Goal: Task Accomplishment & Management: Use online tool/utility

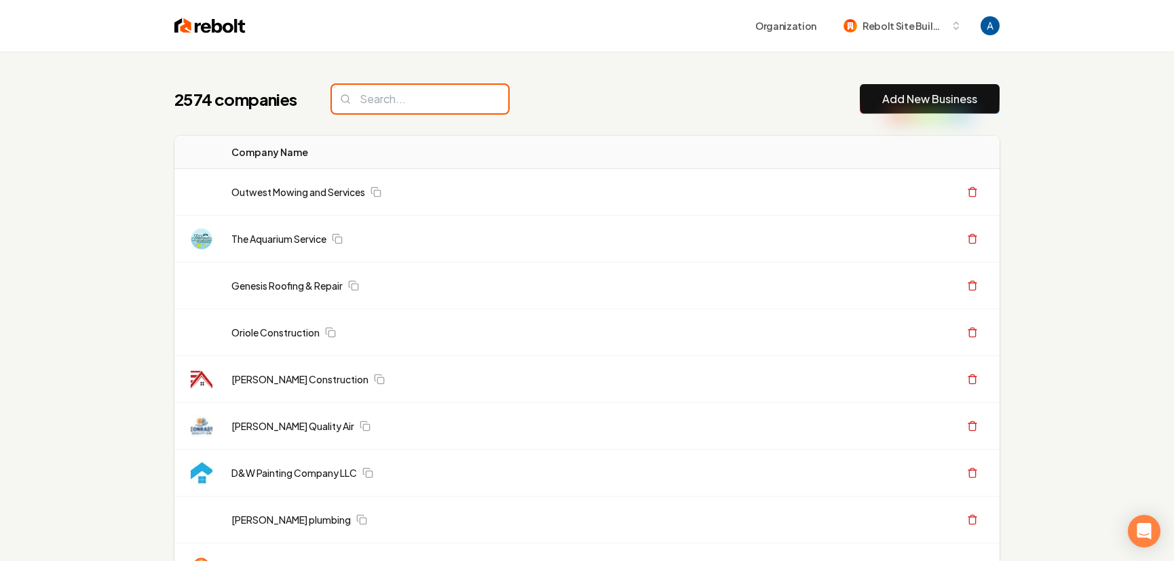
click at [368, 105] on input "search" at bounding box center [420, 99] width 176 height 28
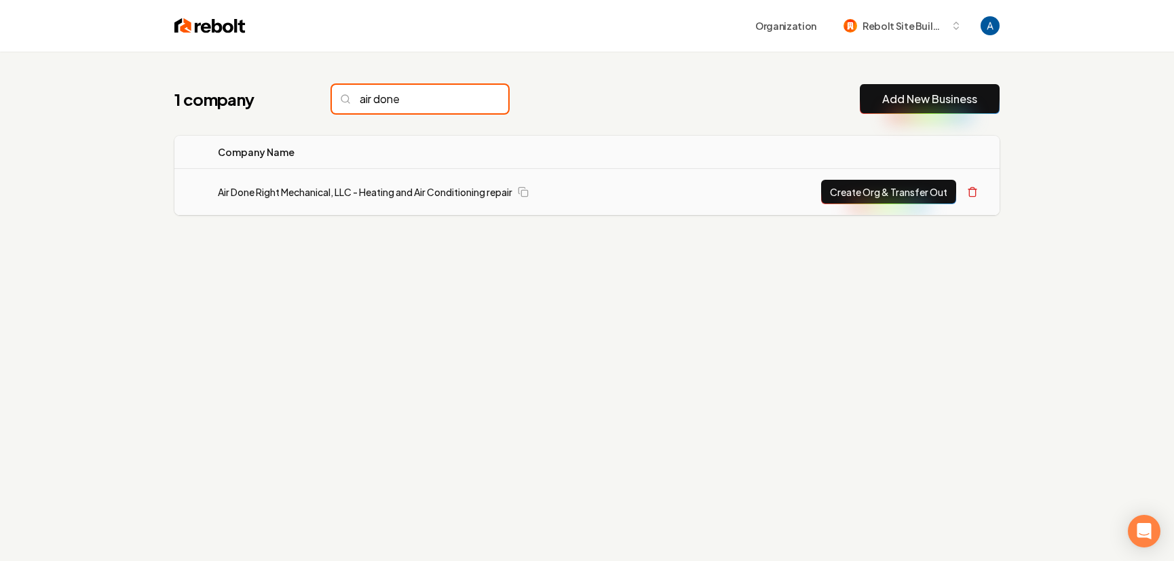
type input "air done"
click at [320, 183] on td "Air Done Right Mechanical, LLC - Heating and Air Conditioning repair" at bounding box center [460, 192] width 506 height 47
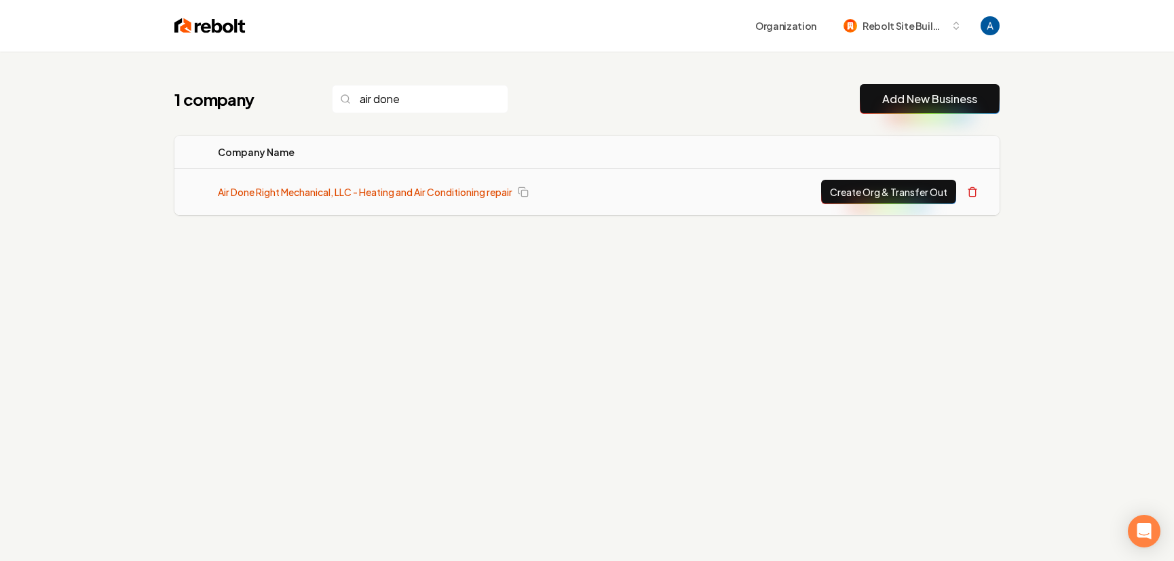
click at [320, 193] on link "Air Done Right Mechanical, LLC - Heating and Air Conditioning repair" at bounding box center [365, 192] width 294 height 14
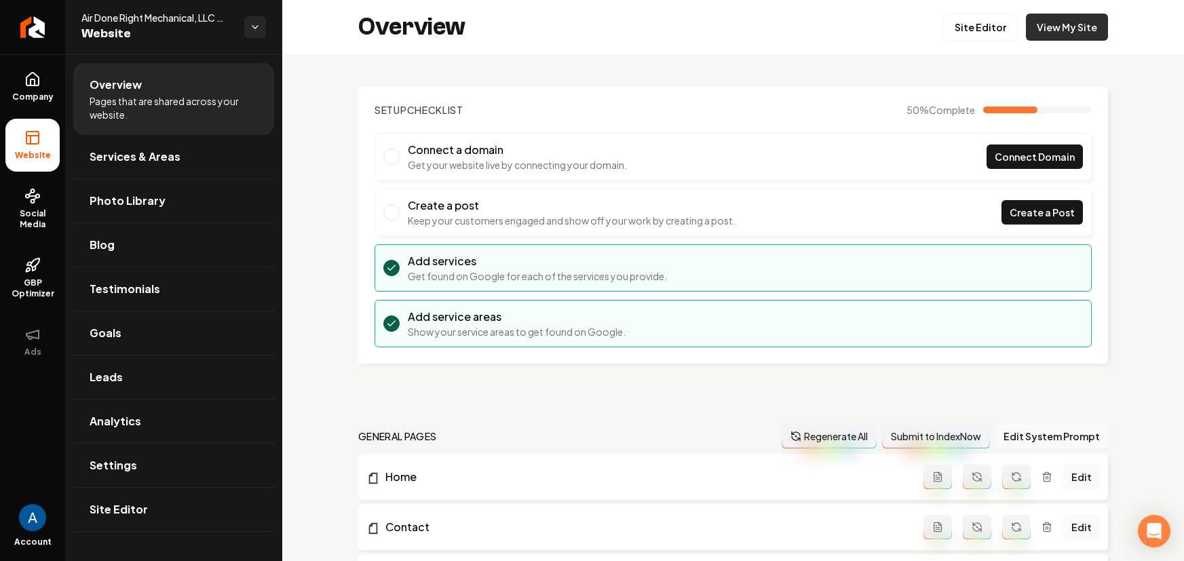
click at [1026, 26] on link "View My Site" at bounding box center [1067, 27] width 82 height 27
click at [115, 164] on span "Services & Areas" at bounding box center [135, 157] width 91 height 16
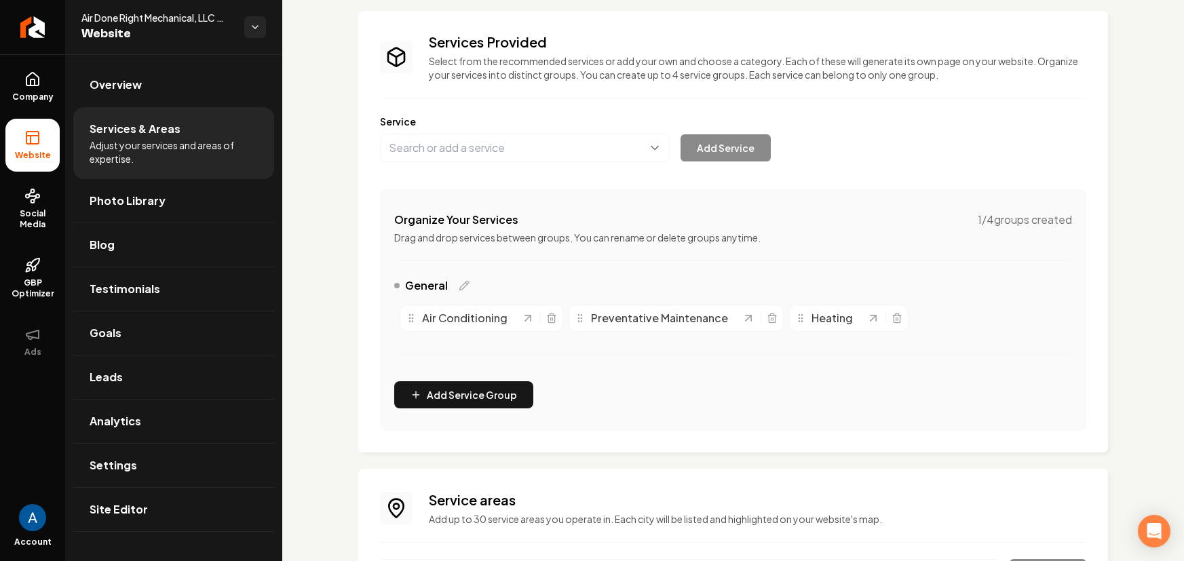
scroll to position [220, 0]
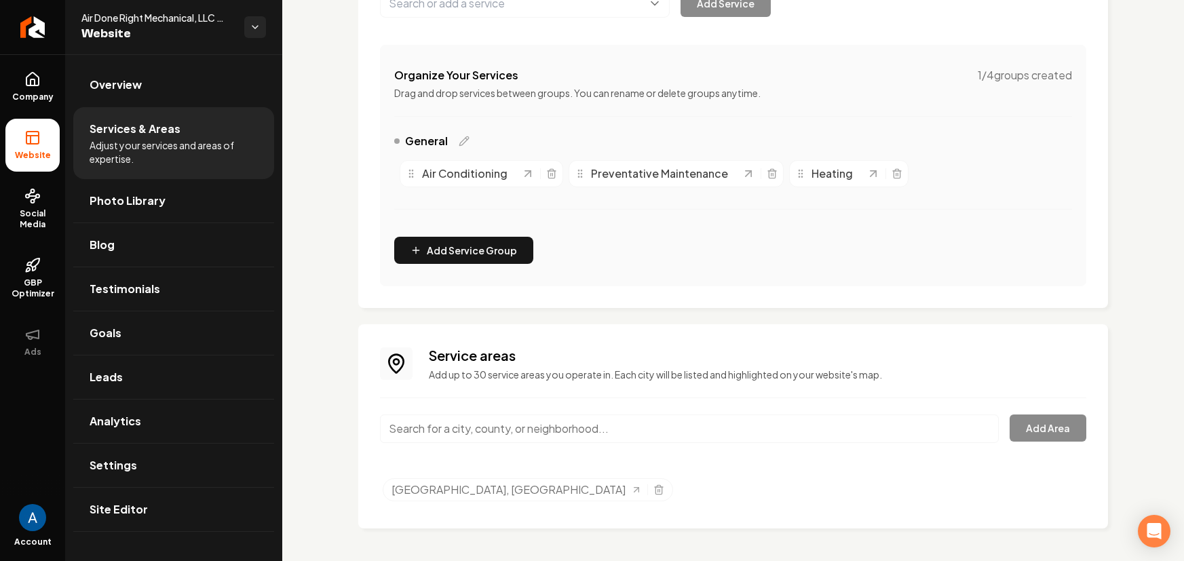
click at [496, 430] on input "Main content area" at bounding box center [689, 429] width 619 height 28
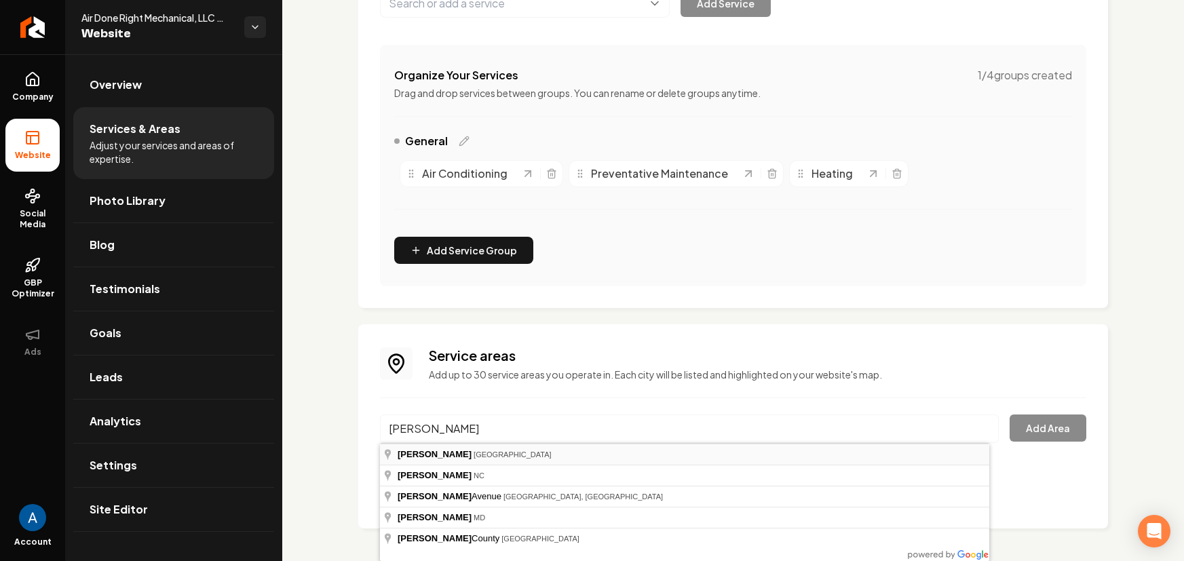
type input "[GEOGRAPHIC_DATA], [GEOGRAPHIC_DATA]"
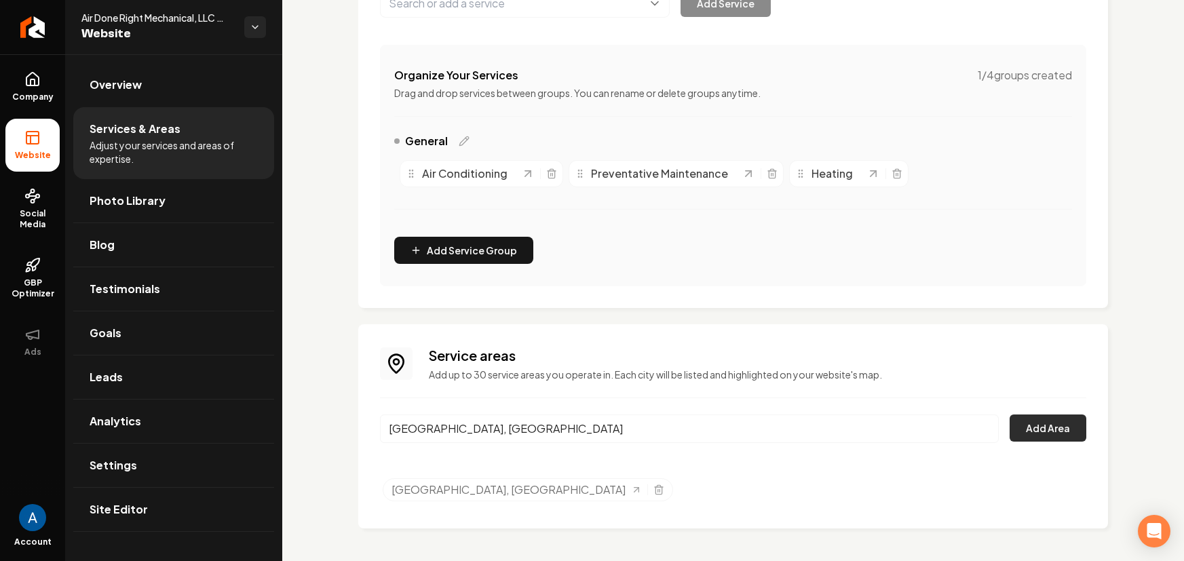
click at [1057, 433] on button "Add Area" at bounding box center [1048, 428] width 77 height 27
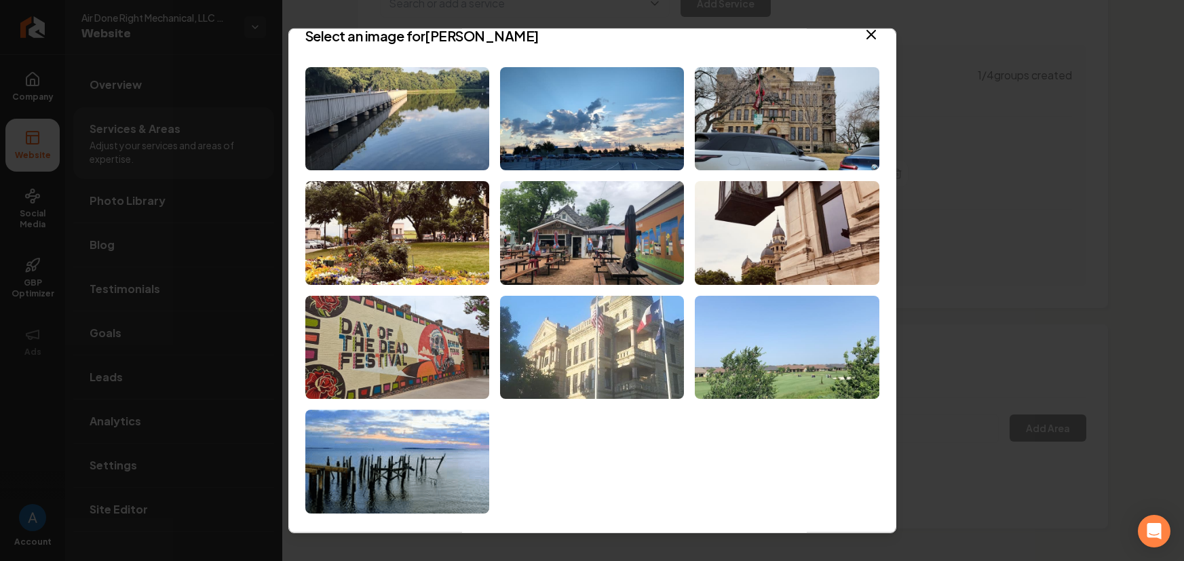
scroll to position [20, 0]
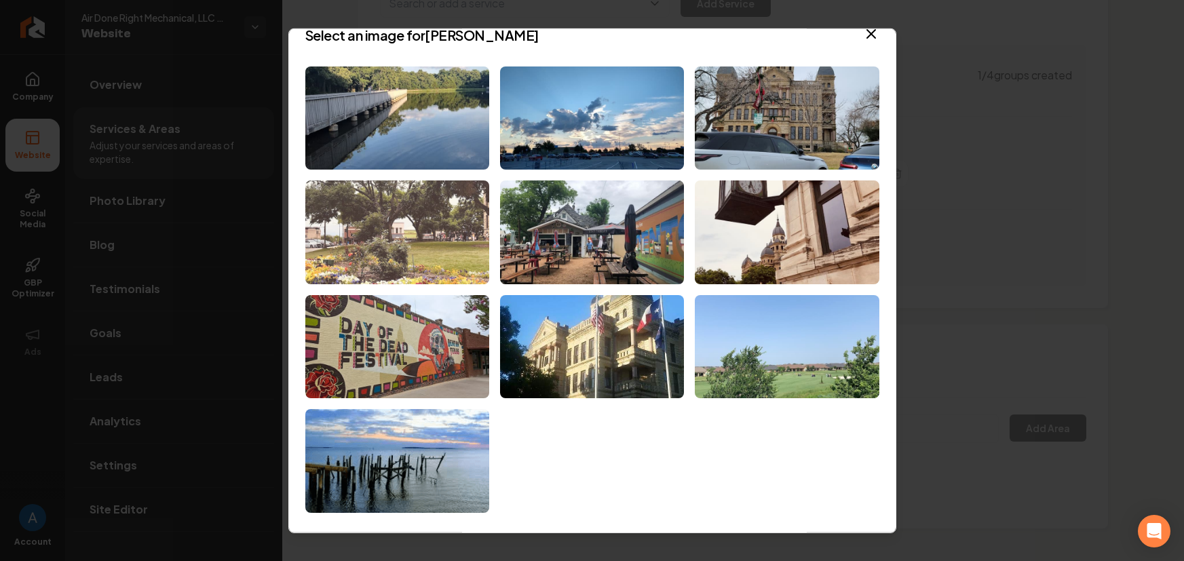
click at [389, 255] on img at bounding box center [397, 232] width 184 height 104
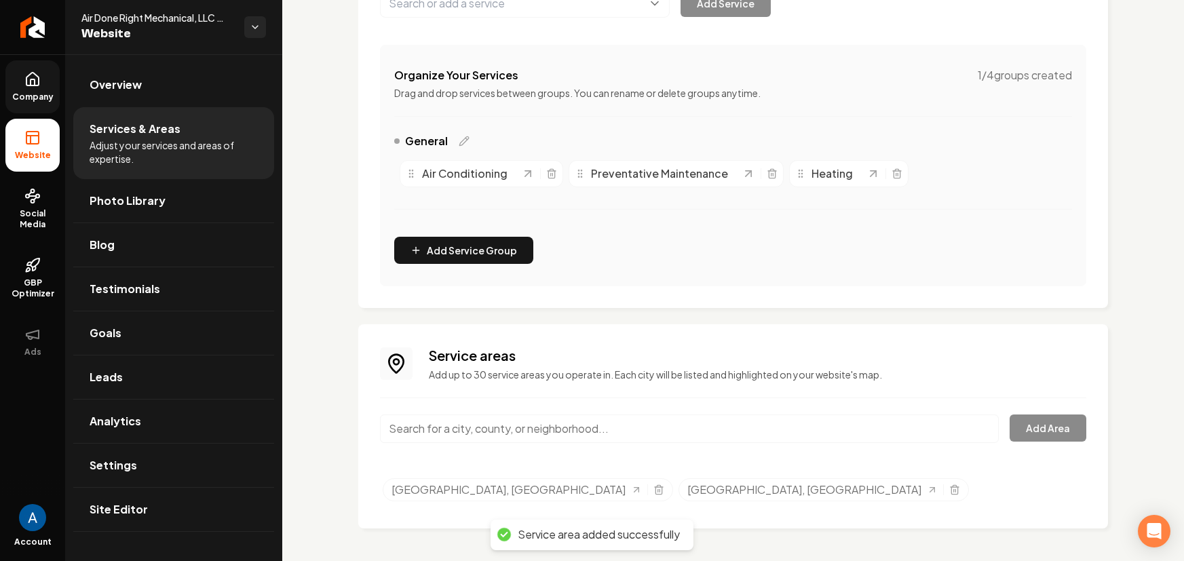
click at [39, 75] on icon at bounding box center [32, 79] width 16 height 16
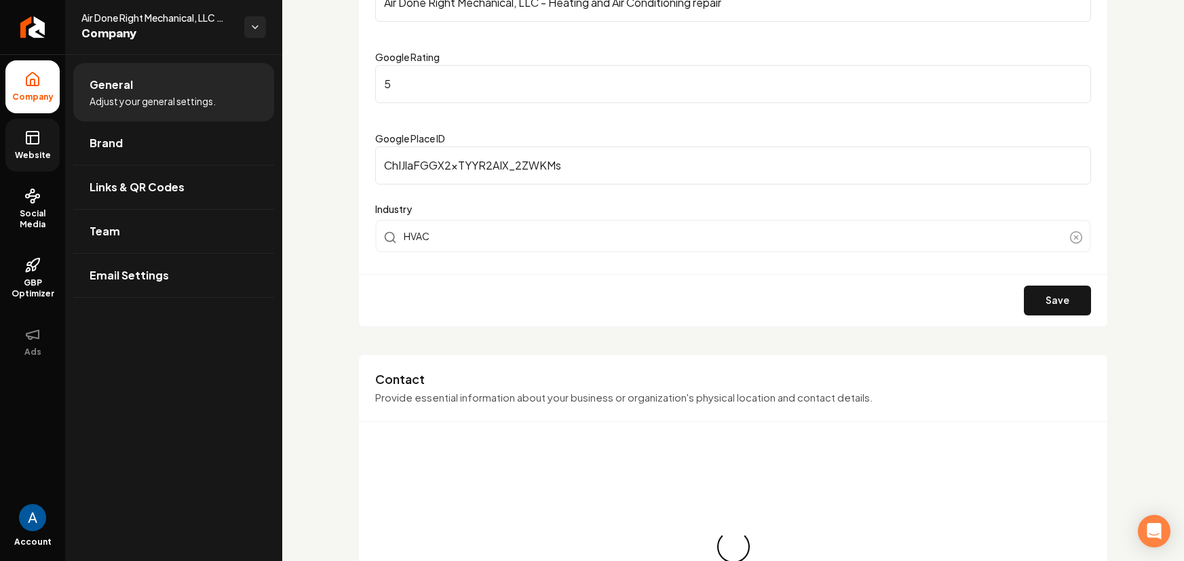
click at [37, 145] on icon at bounding box center [32, 138] width 16 height 16
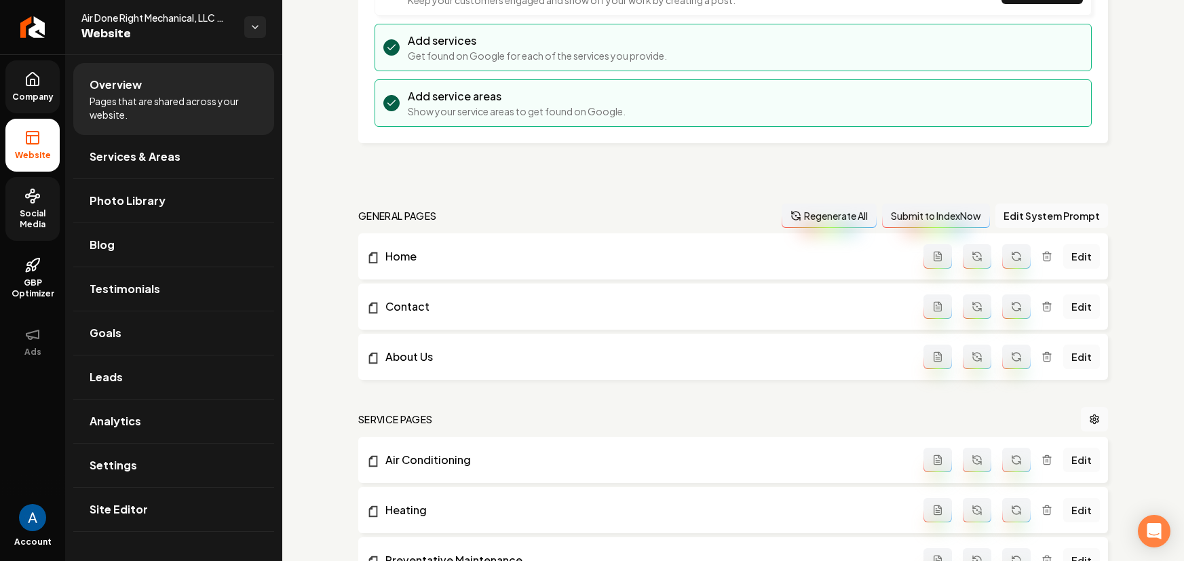
click at [39, 202] on icon at bounding box center [32, 196] width 16 height 16
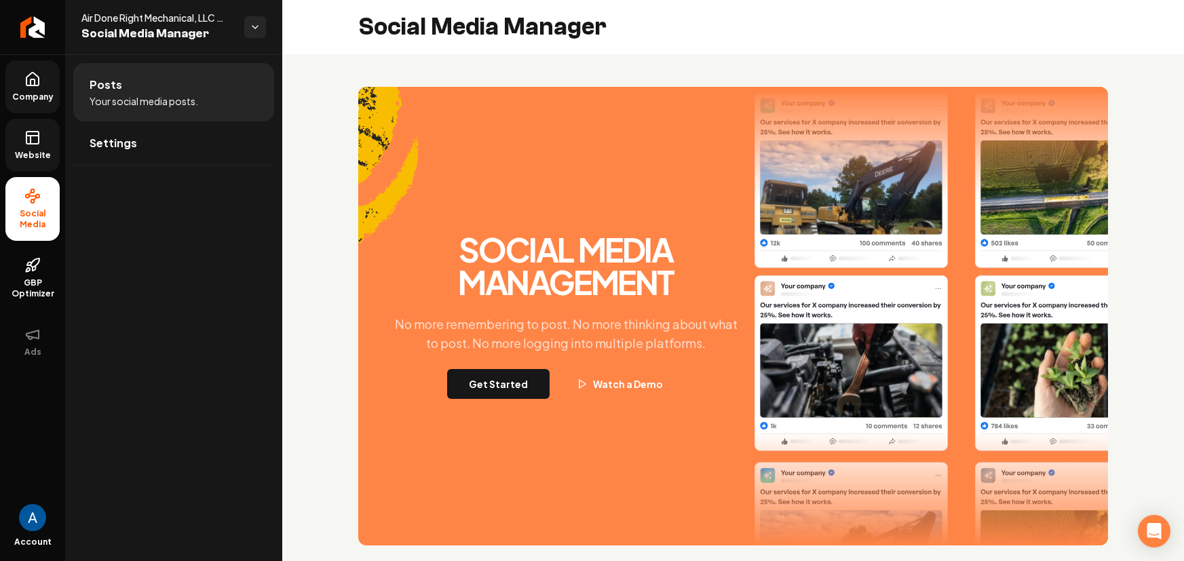
click at [44, 151] on span "Website" at bounding box center [32, 155] width 47 height 11
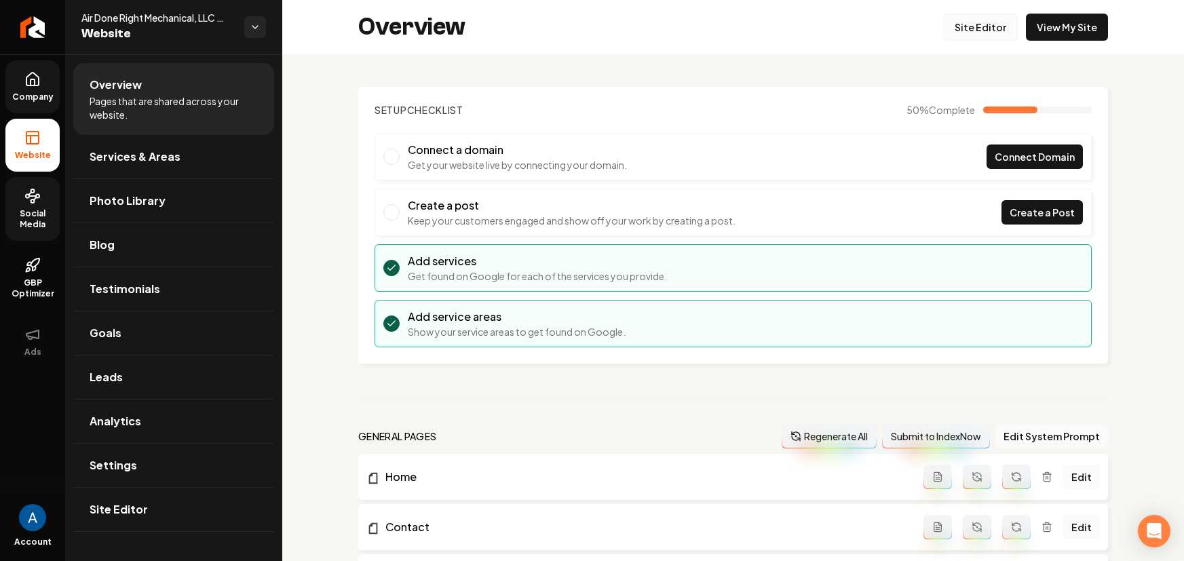
click at [983, 20] on link "Site Editor" at bounding box center [980, 27] width 75 height 27
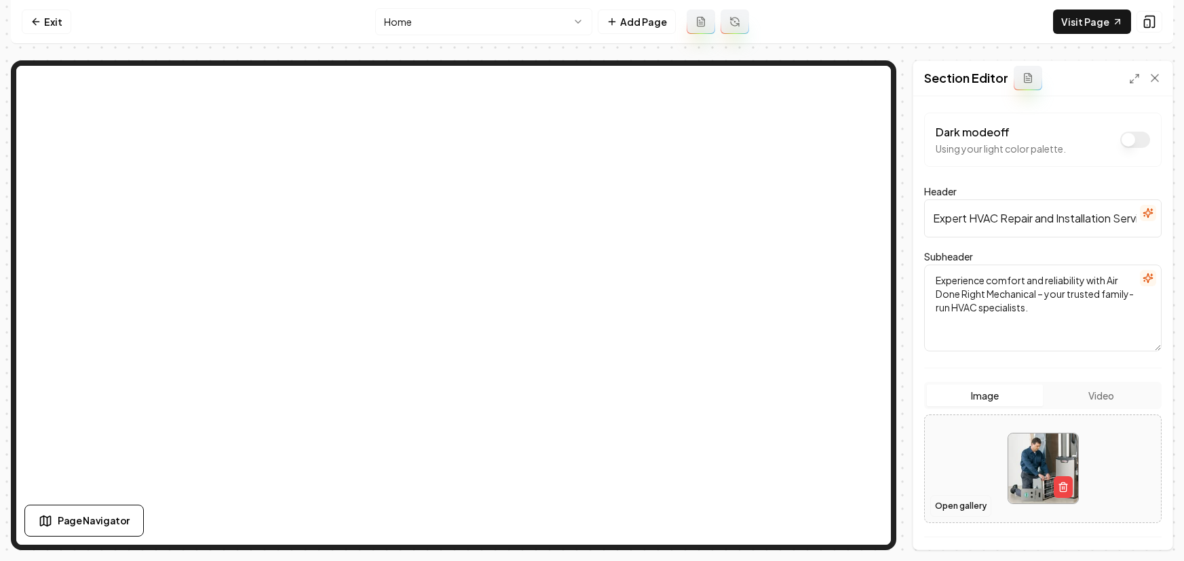
click at [970, 505] on button "Open gallery" at bounding box center [960, 506] width 61 height 22
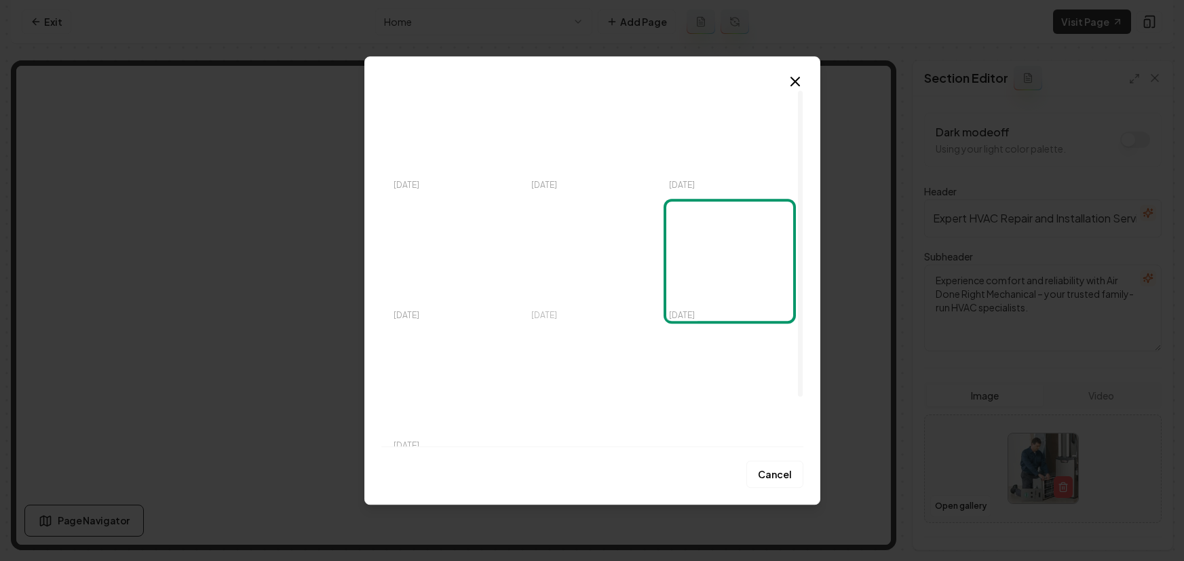
scroll to position [66, 0]
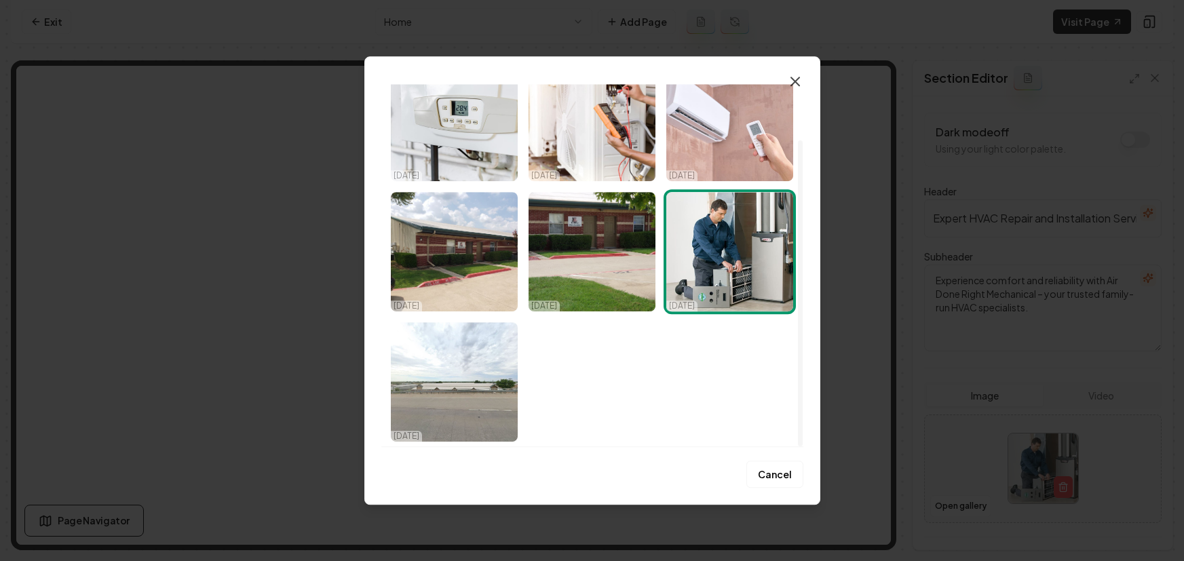
click at [795, 78] on icon "button" at bounding box center [795, 81] width 16 height 16
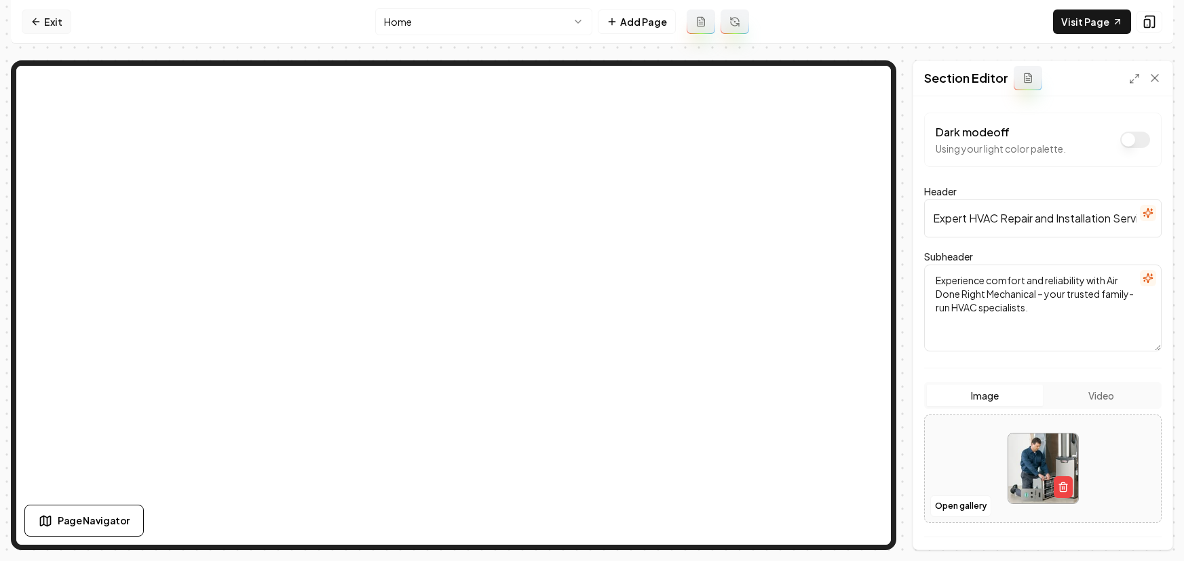
click at [47, 17] on link "Exit" at bounding box center [47, 21] width 50 height 24
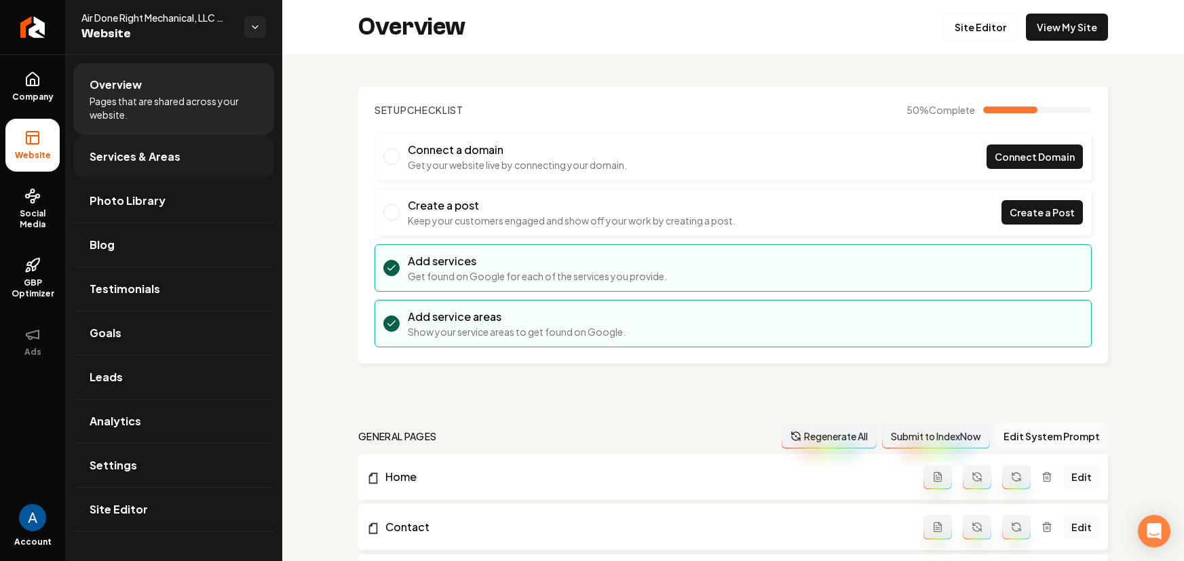
click at [127, 164] on span "Services & Areas" at bounding box center [135, 157] width 91 height 16
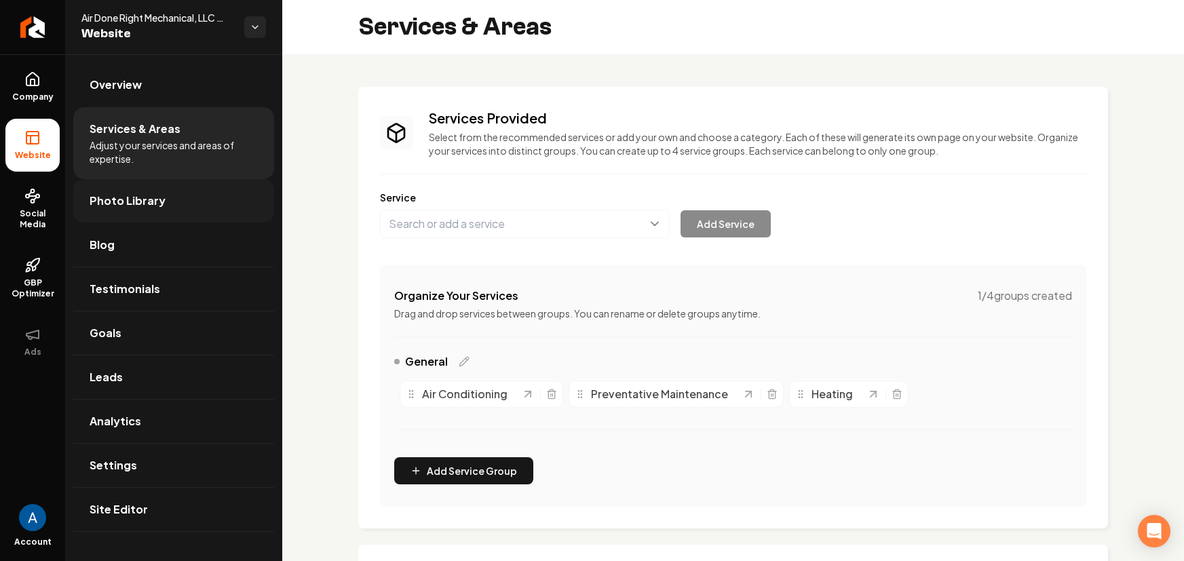
click at [149, 202] on span "Photo Library" at bounding box center [128, 201] width 76 height 16
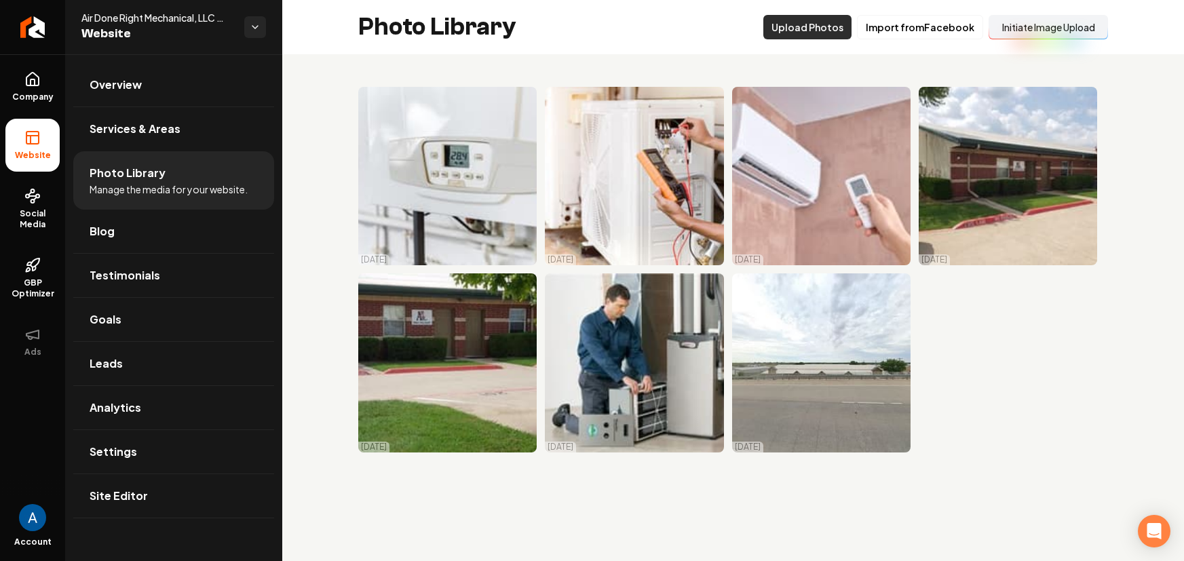
click at [799, 31] on button "Upload Photos" at bounding box center [807, 27] width 88 height 24
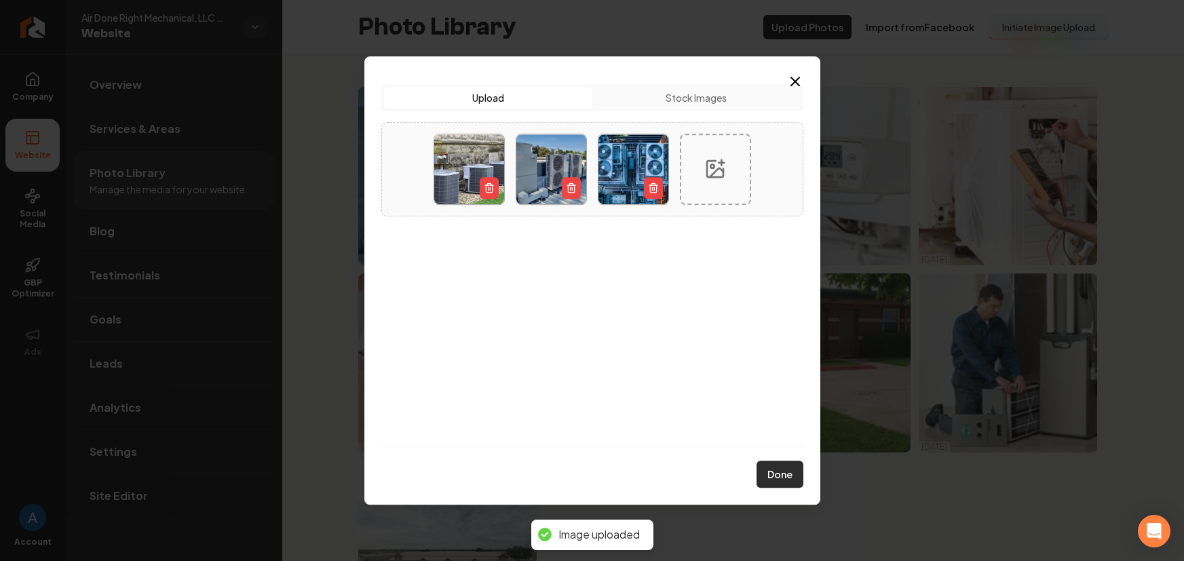
click at [778, 479] on button "Done" at bounding box center [779, 474] width 47 height 27
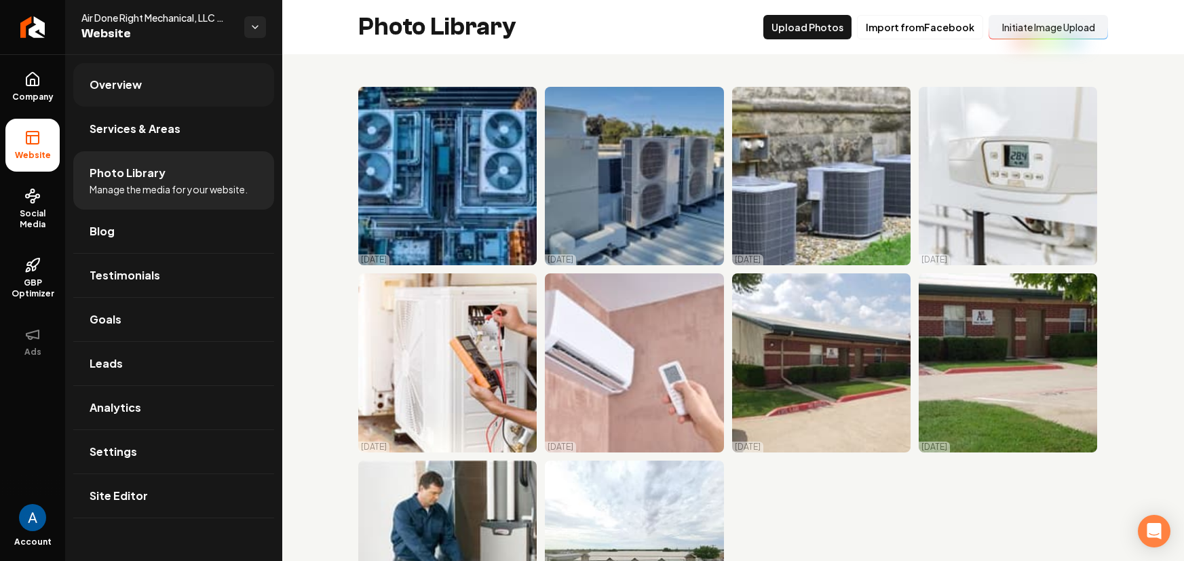
click at [115, 85] on span "Overview" at bounding box center [116, 85] width 52 height 16
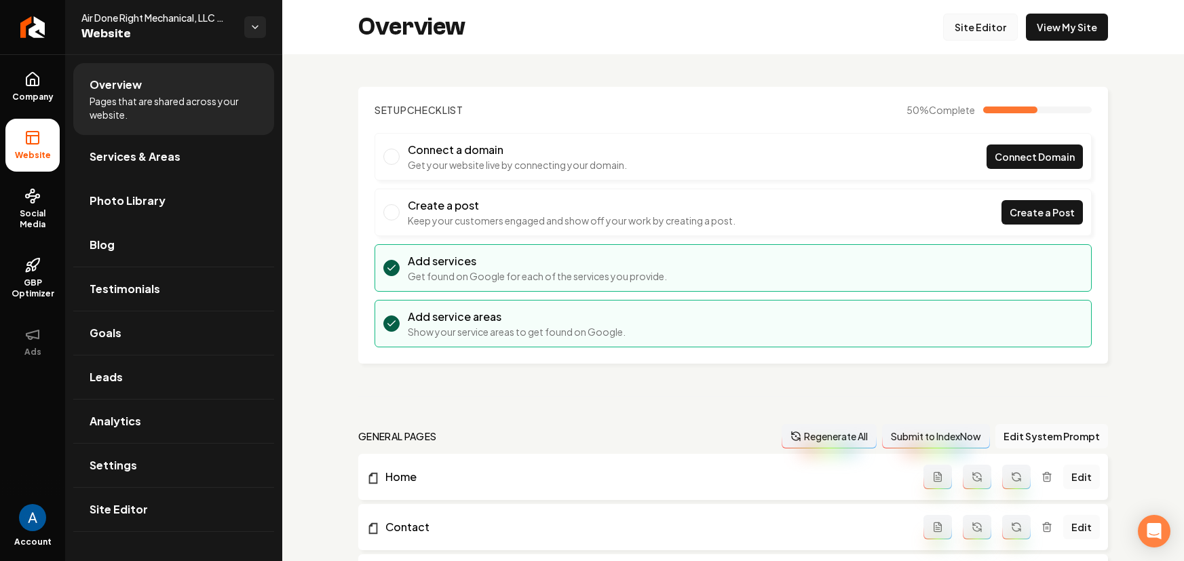
click at [944, 31] on link "Site Editor" at bounding box center [980, 27] width 75 height 27
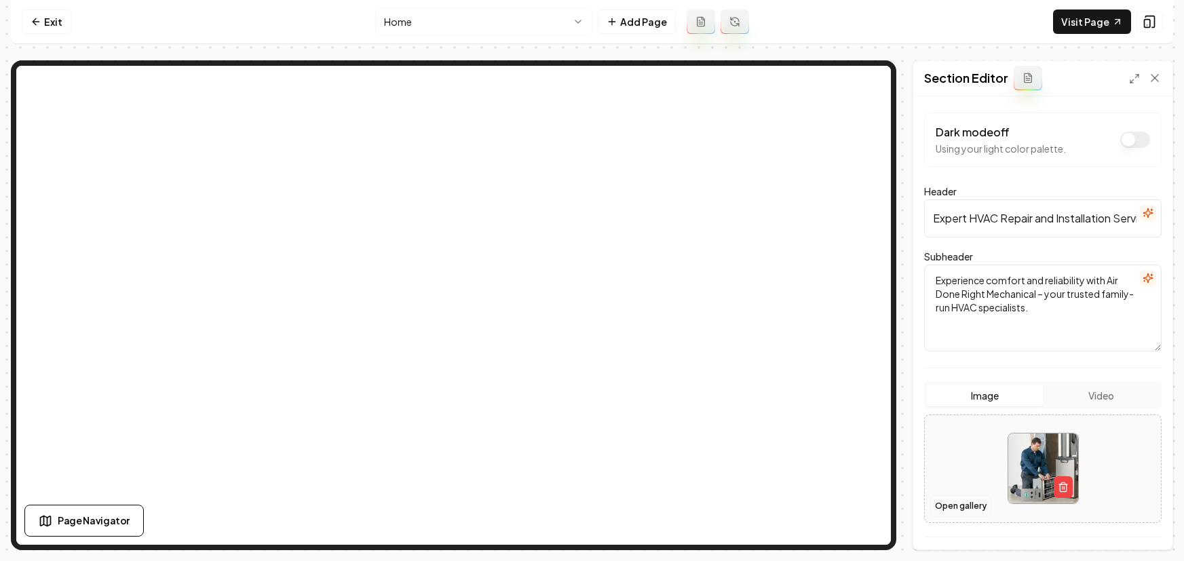
click at [978, 499] on button "Open gallery" at bounding box center [960, 506] width 61 height 22
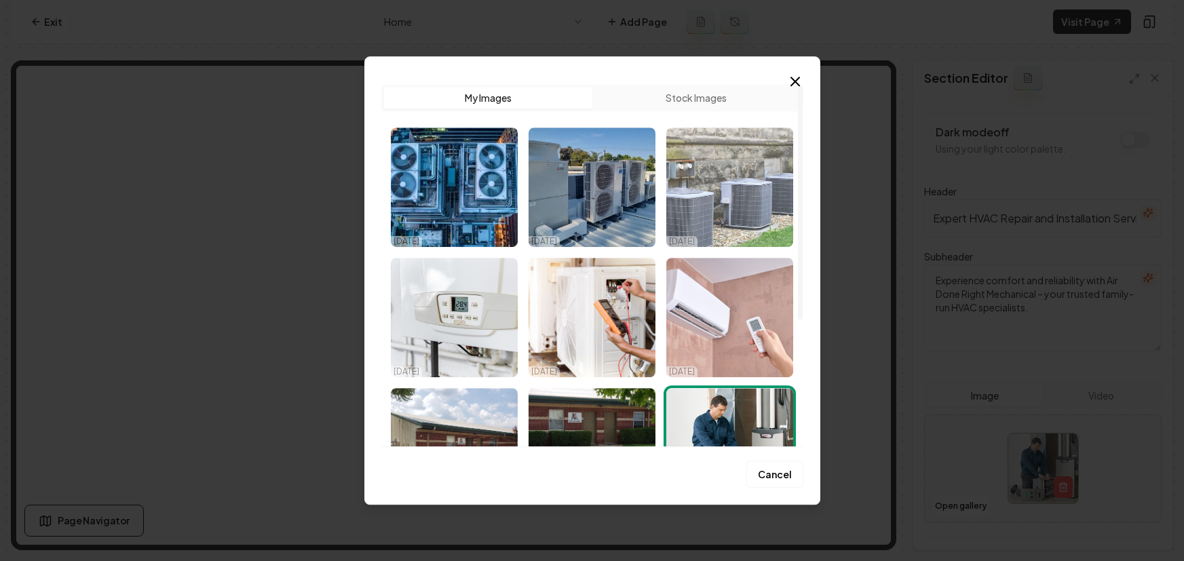
click at [718, 201] on img "Select image image_68e005fa5c7cd75eb8074462.webp" at bounding box center [729, 187] width 127 height 119
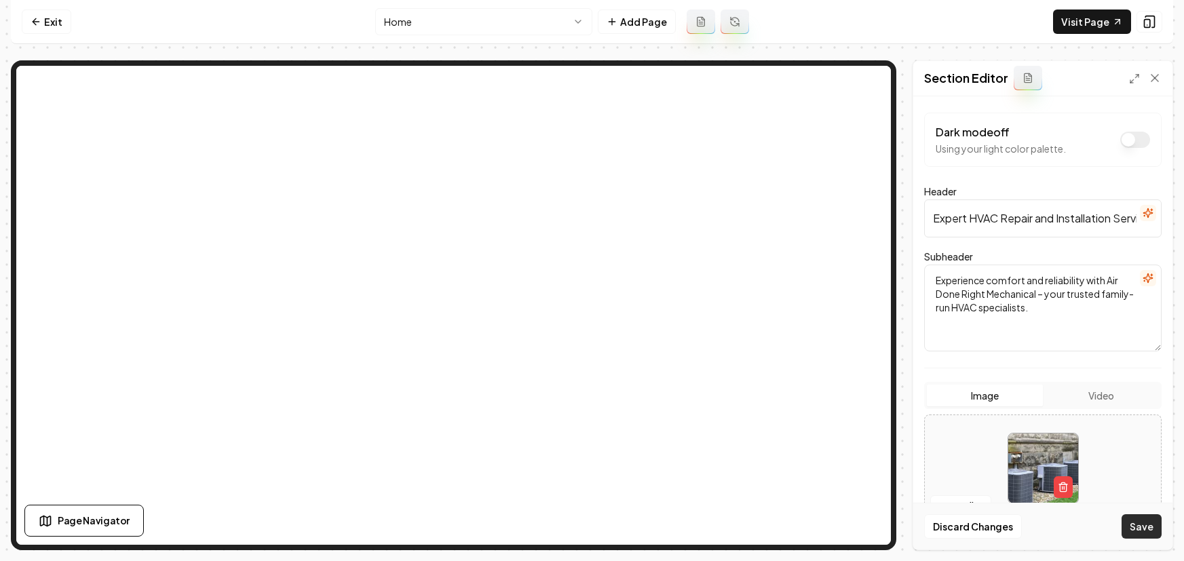
click at [1147, 530] on button "Save" at bounding box center [1141, 526] width 40 height 24
click at [938, 505] on button "Open gallery" at bounding box center [960, 506] width 61 height 22
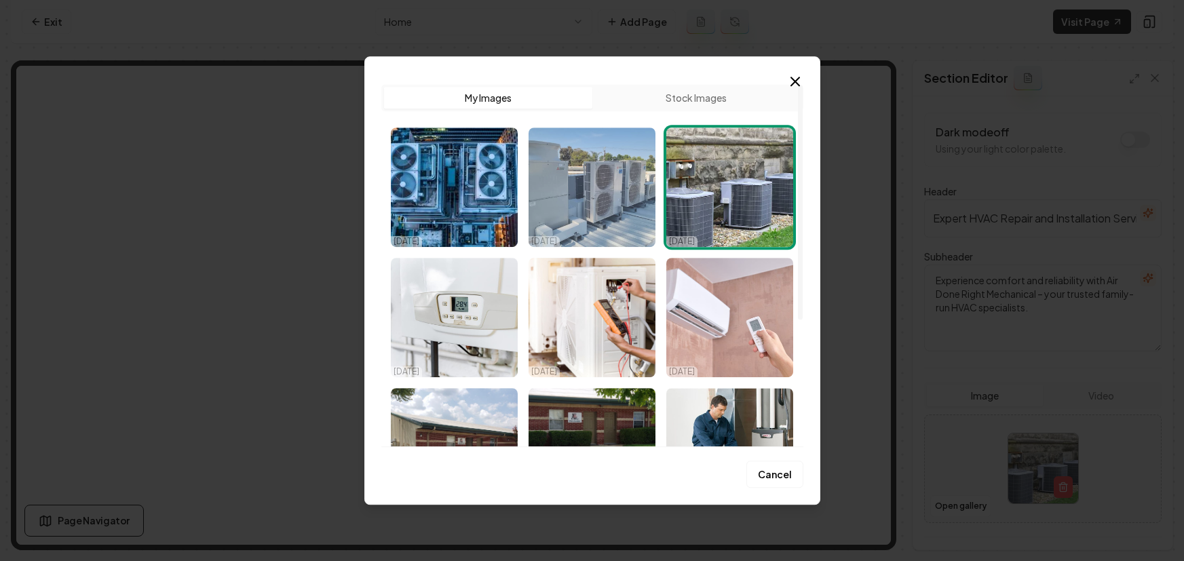
click at [613, 207] on img "Select image image_68e005fe5c7cd75eb807562c.webp" at bounding box center [592, 187] width 127 height 119
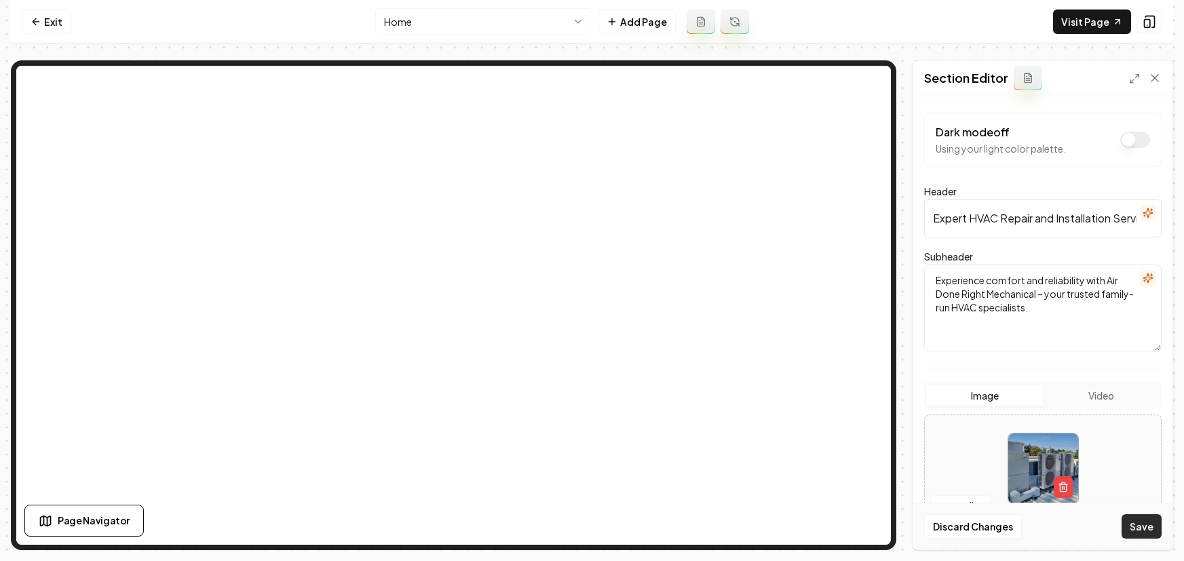
click at [1144, 531] on button "Save" at bounding box center [1141, 526] width 40 height 24
click at [958, 500] on button "Open gallery" at bounding box center [960, 506] width 61 height 22
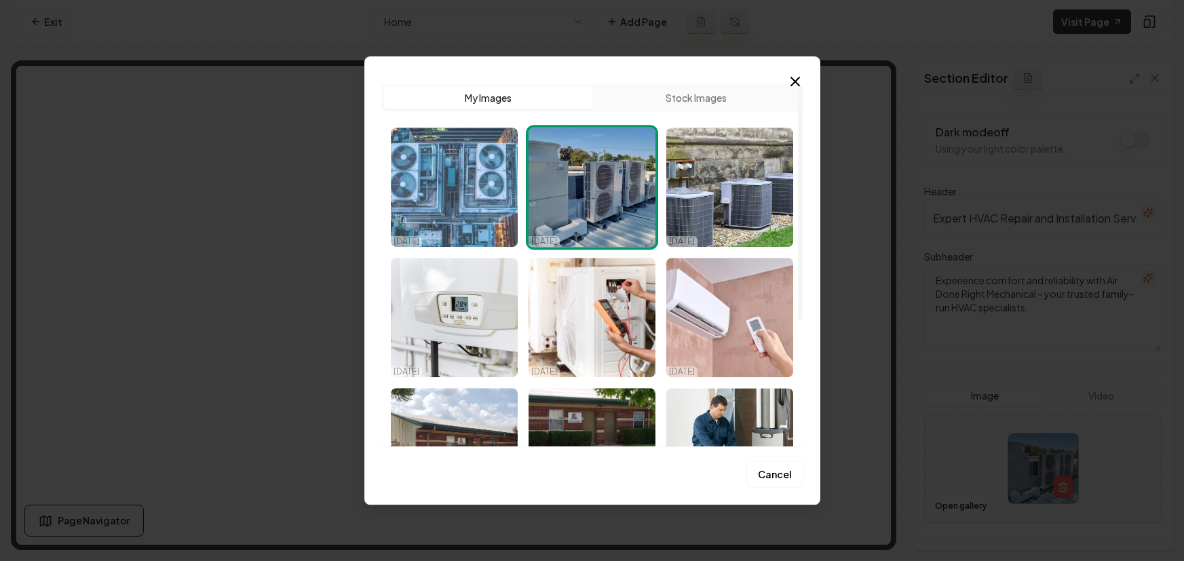
click at [441, 180] on img "Select image image_68e006035c7cd75eb8076cd2.jpg" at bounding box center [454, 187] width 127 height 119
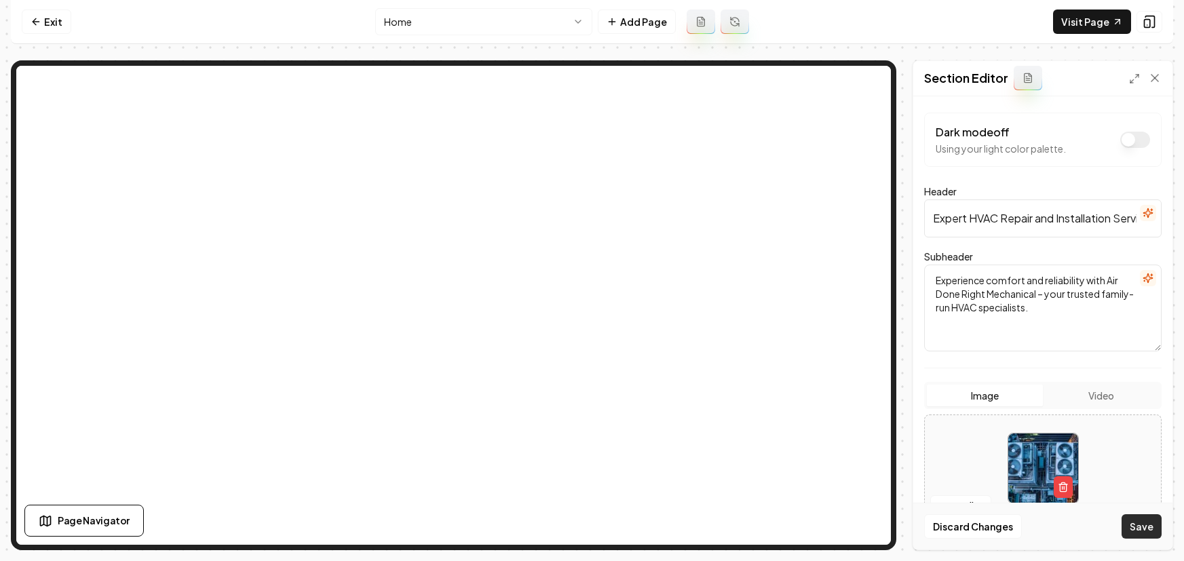
click at [1138, 520] on button "Save" at bounding box center [1141, 526] width 40 height 24
click at [957, 506] on button "Open gallery" at bounding box center [960, 506] width 61 height 22
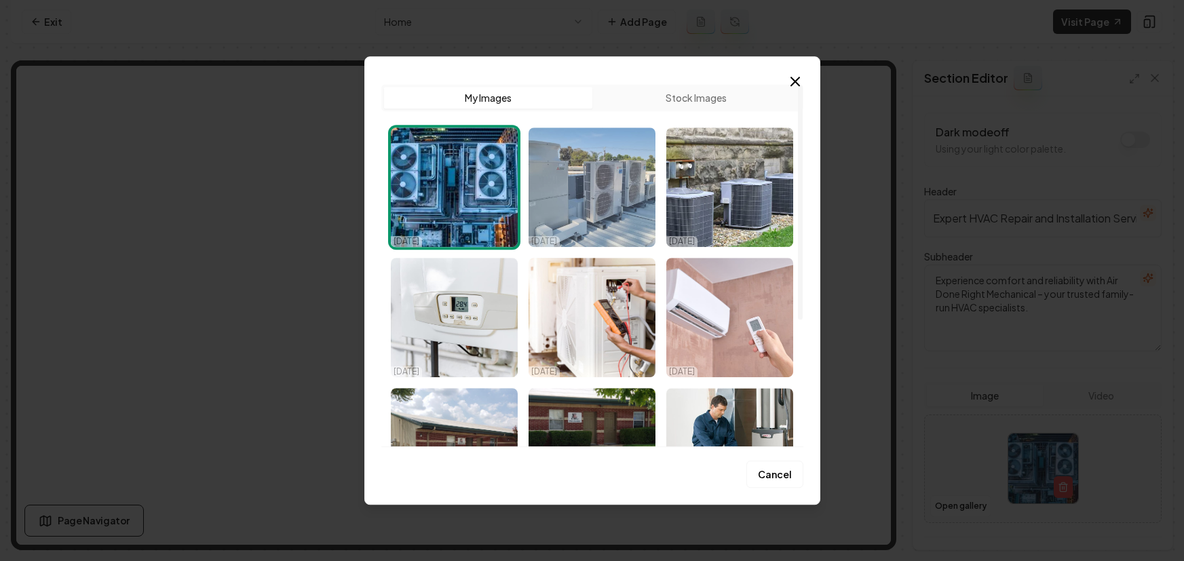
click at [617, 206] on img "Select image image_68e005fe5c7cd75eb807562c.webp" at bounding box center [592, 187] width 127 height 119
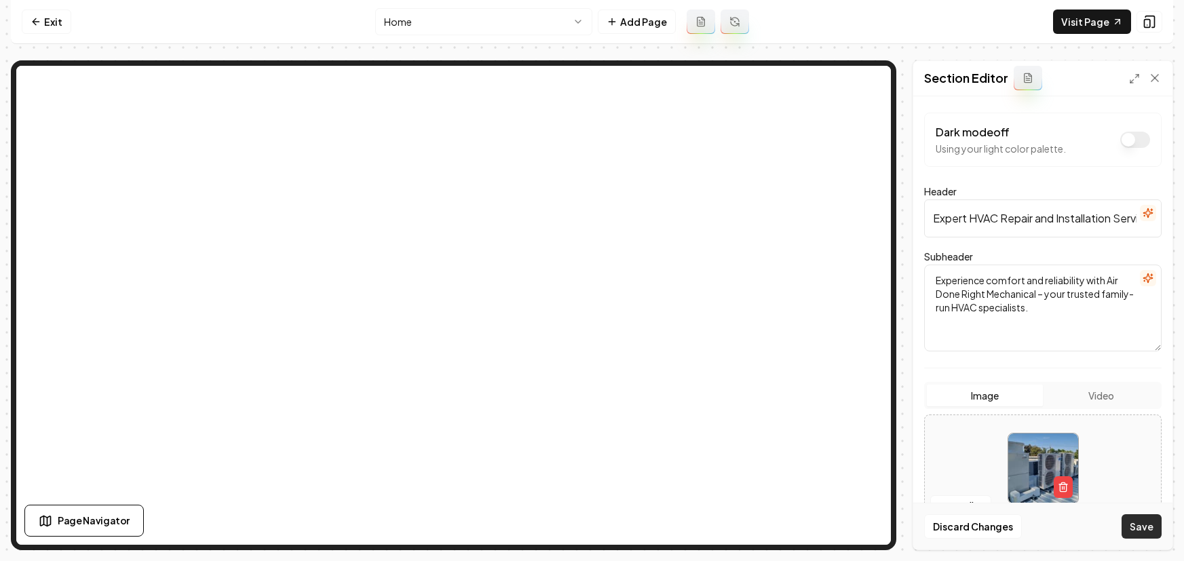
click at [1133, 515] on button "Save" at bounding box center [1141, 526] width 40 height 24
click at [35, 20] on icon at bounding box center [36, 21] width 11 height 11
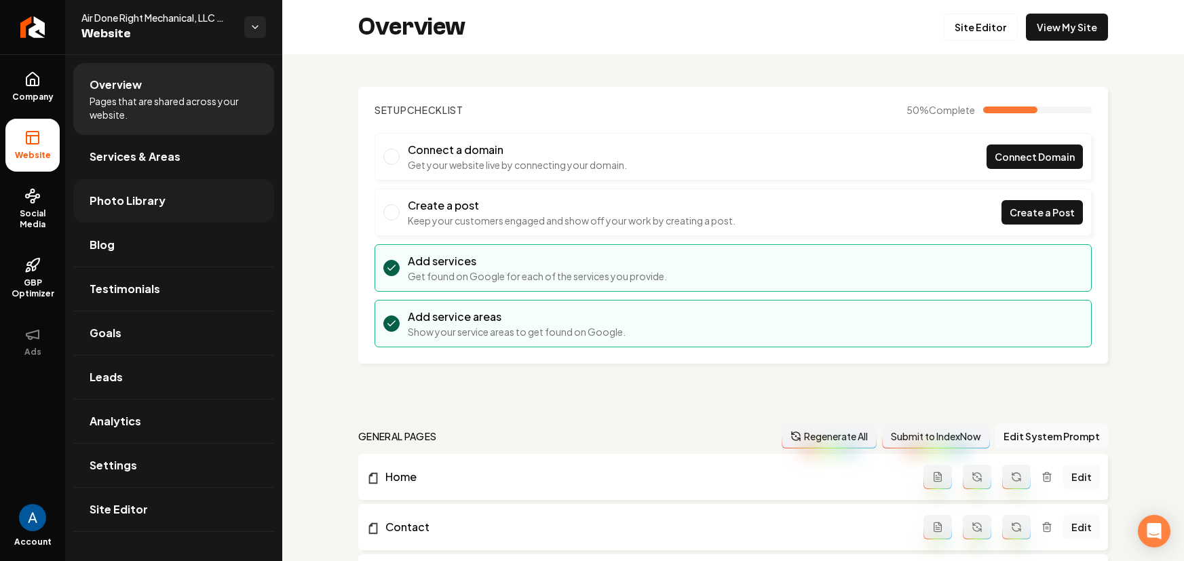
click at [116, 200] on span "Photo Library" at bounding box center [128, 201] width 76 height 16
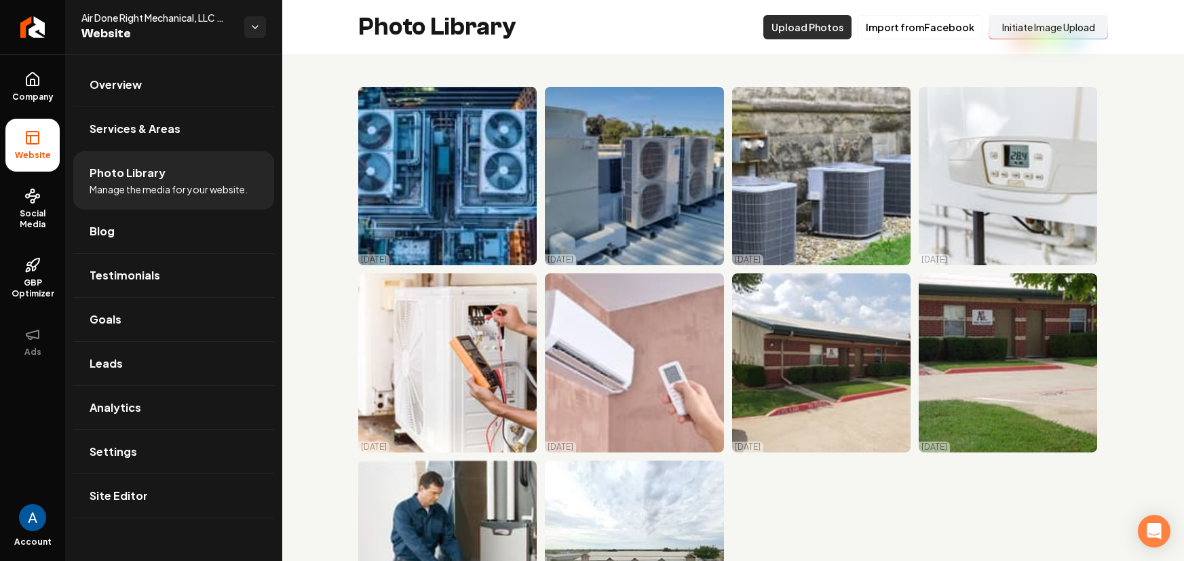
click at [807, 31] on button "Upload Photos" at bounding box center [807, 27] width 88 height 24
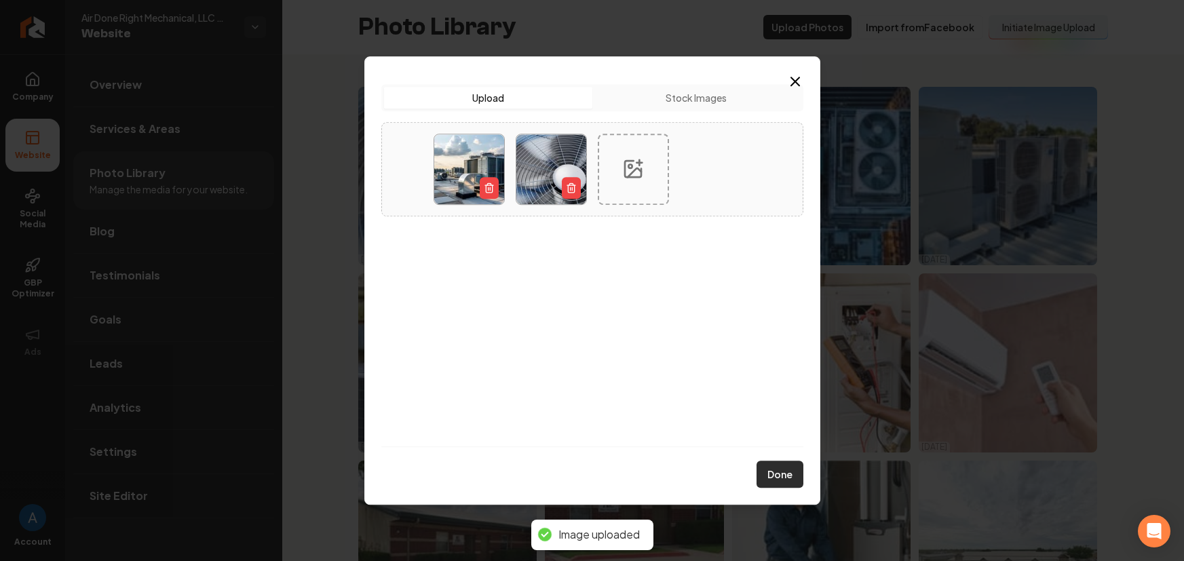
click at [784, 481] on button "Done" at bounding box center [779, 474] width 47 height 27
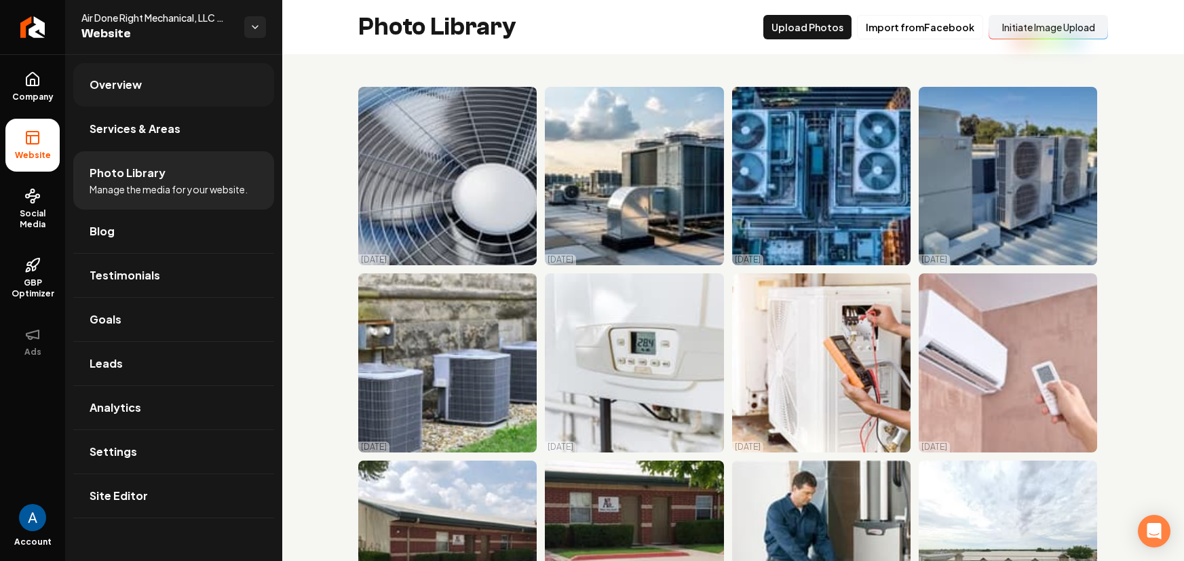
click at [130, 83] on span "Overview" at bounding box center [116, 85] width 52 height 16
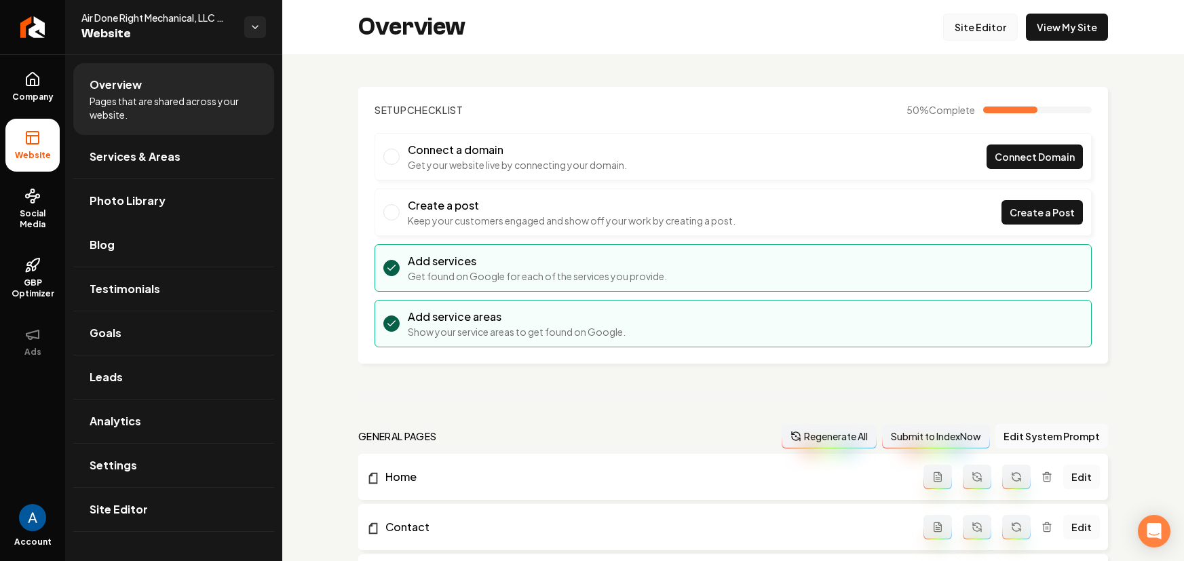
click at [984, 22] on link "Site Editor" at bounding box center [980, 27] width 75 height 27
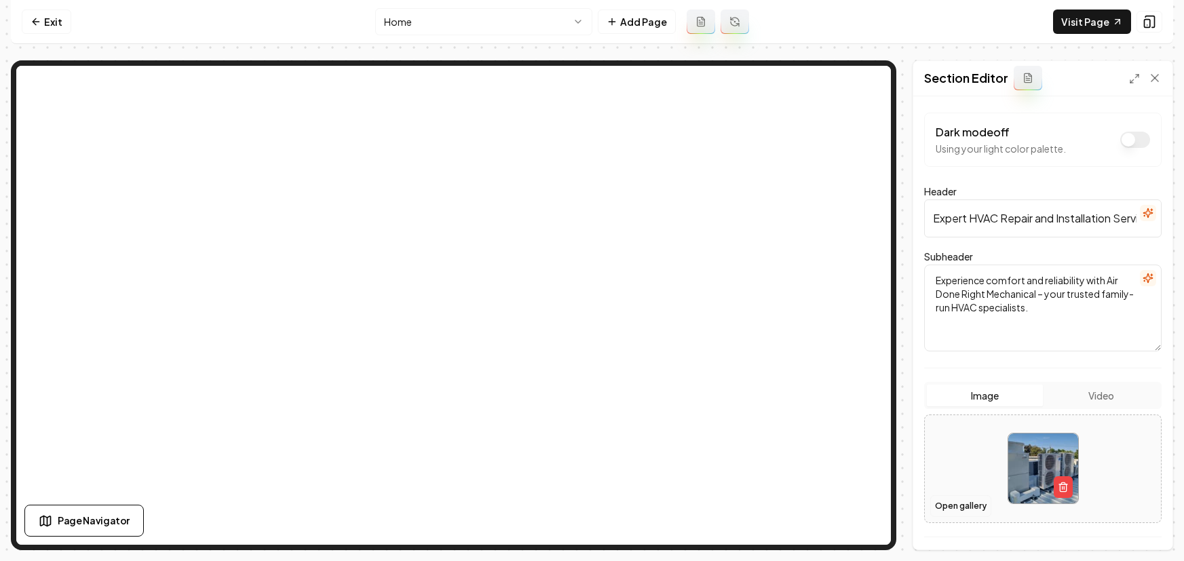
click at [974, 503] on button "Open gallery" at bounding box center [960, 506] width 61 height 22
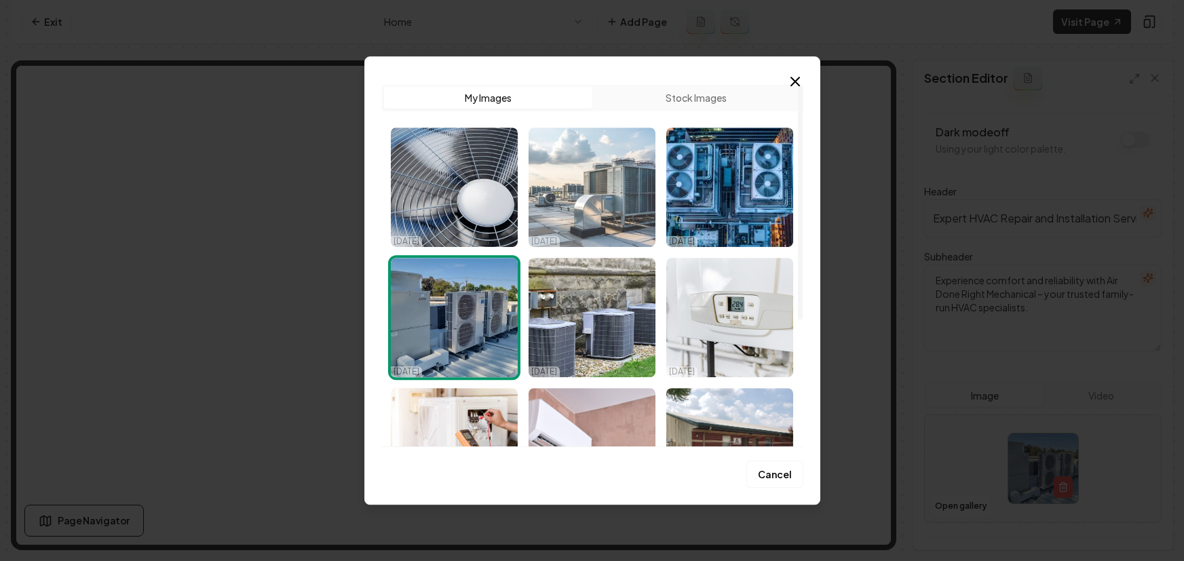
click at [609, 198] on img "Select image image_68e006755c7cd75eb8099dfd.jpg" at bounding box center [592, 187] width 127 height 119
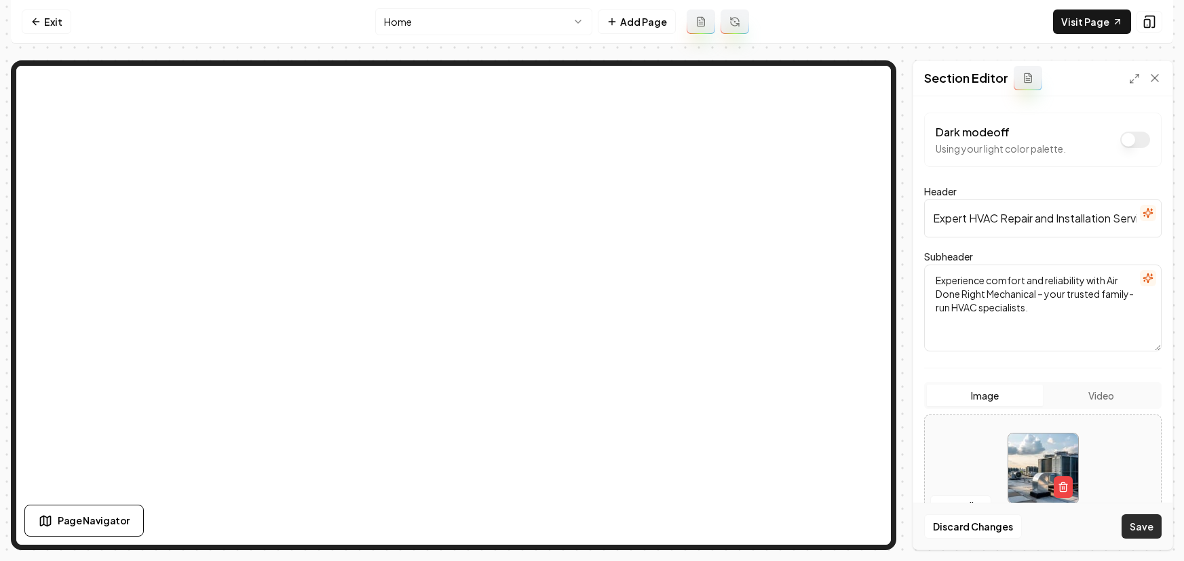
click at [1150, 529] on button "Save" at bounding box center [1141, 526] width 40 height 24
click at [967, 508] on button "Open gallery" at bounding box center [960, 506] width 61 height 22
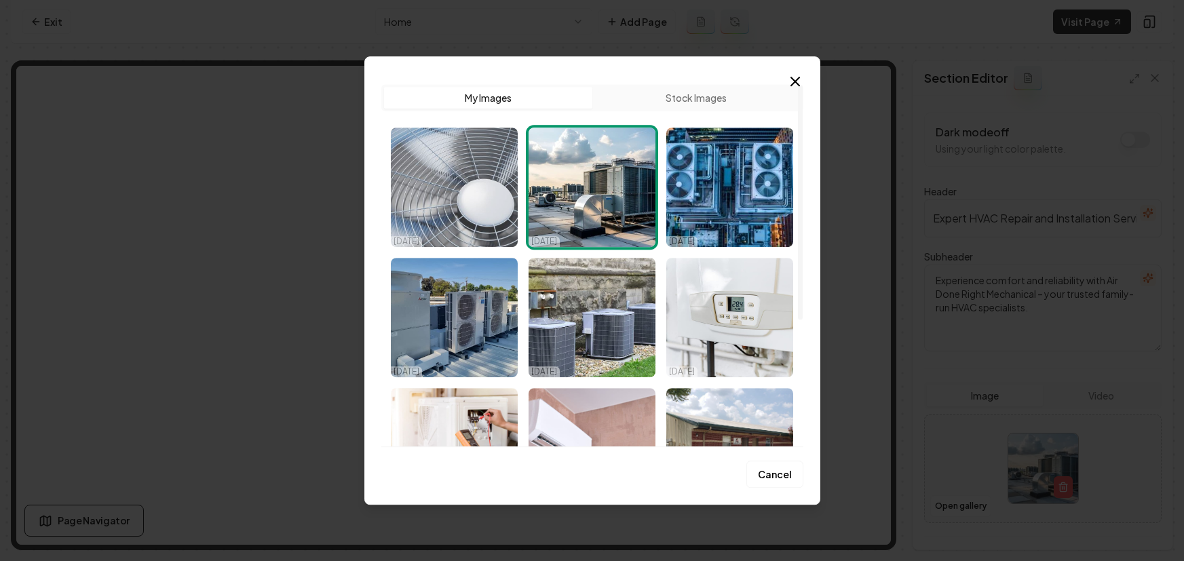
click at [438, 185] on img "Select image image_68e006795c7cd75eb809c09c.jpg" at bounding box center [454, 187] width 127 height 119
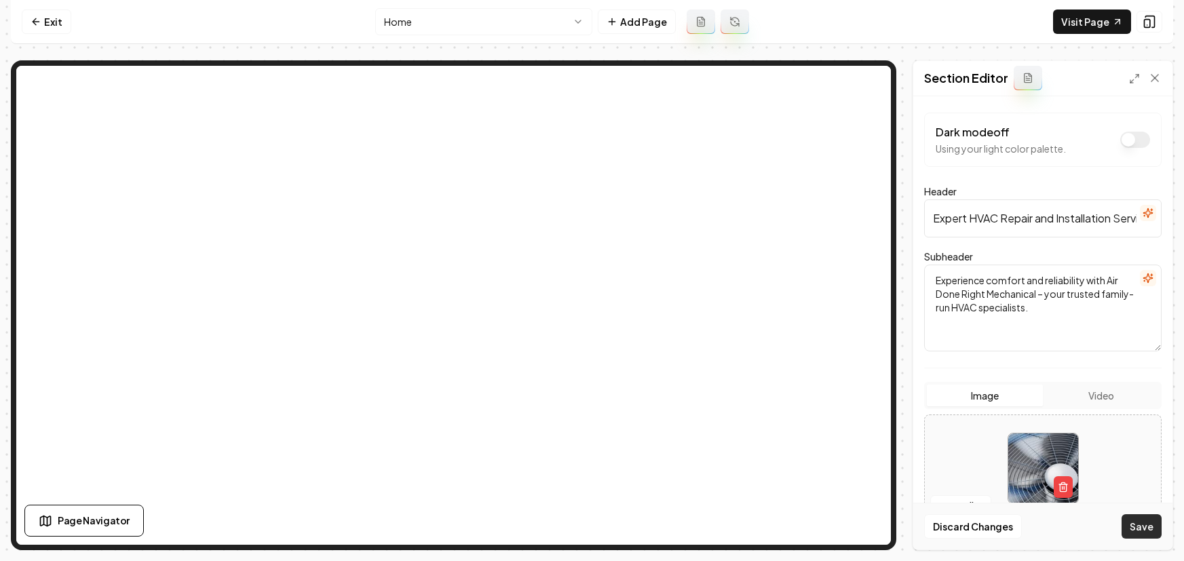
click at [1136, 533] on button "Save" at bounding box center [1141, 526] width 40 height 24
click at [970, 497] on button "Open gallery" at bounding box center [960, 506] width 61 height 22
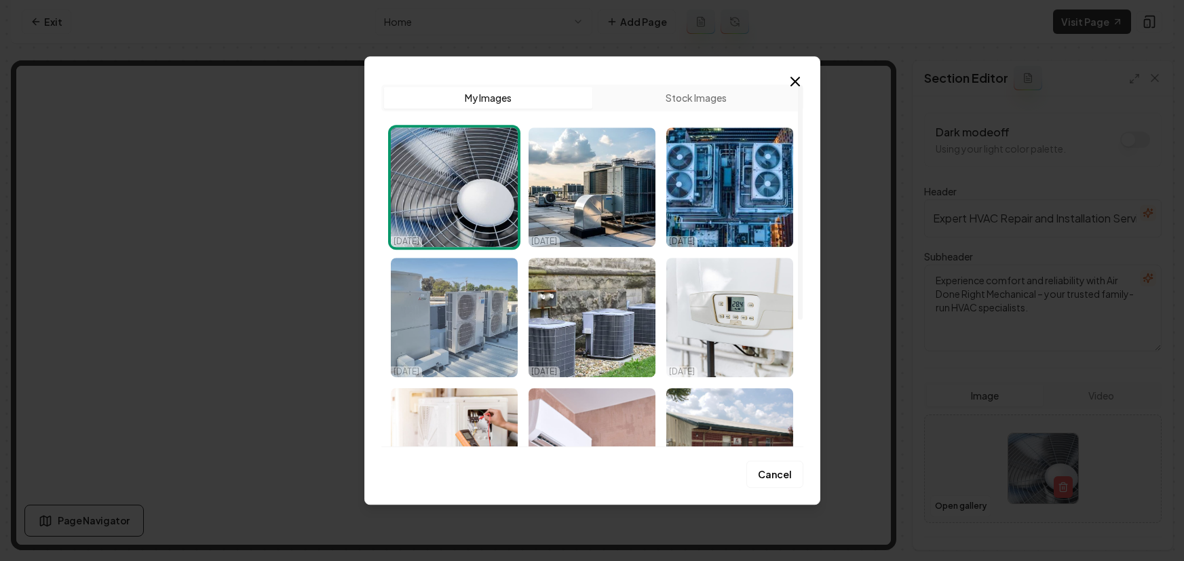
click at [482, 301] on img "Select image image_68e005fe5c7cd75eb807562c.webp" at bounding box center [454, 317] width 127 height 119
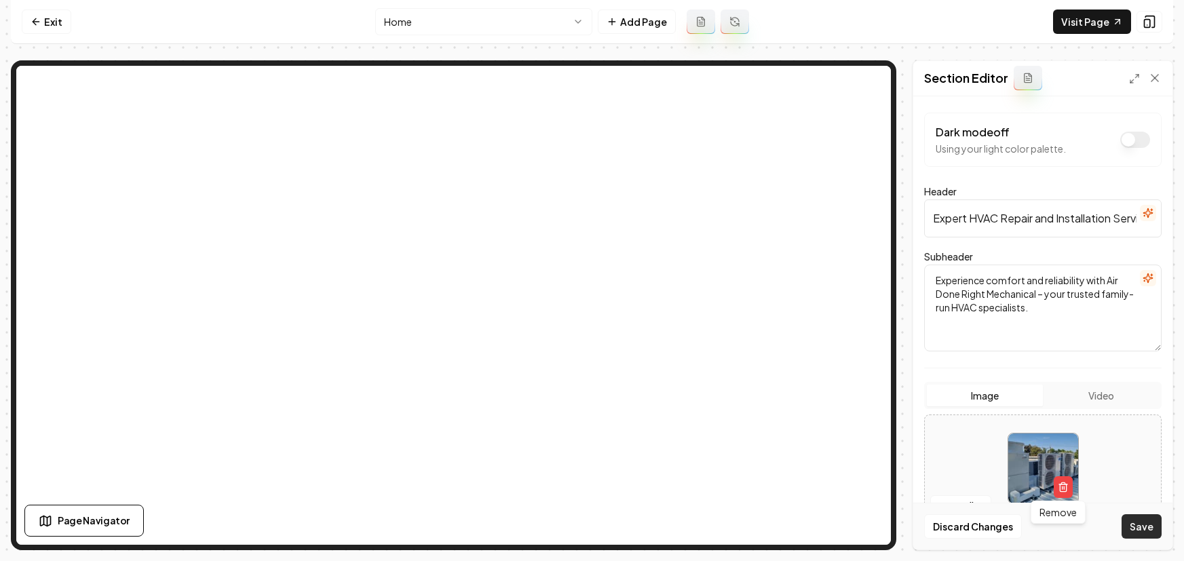
click at [1138, 531] on button "Save" at bounding box center [1141, 526] width 40 height 24
